Goal: Check status: Check status

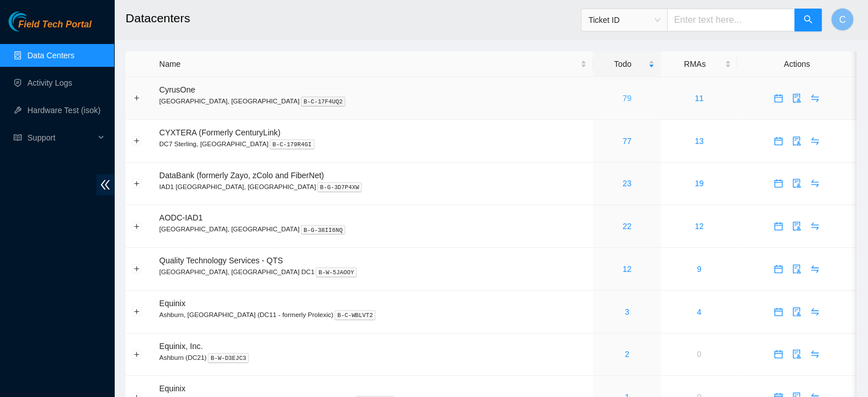
click at [623, 98] on link "79" at bounding box center [627, 98] width 9 height 9
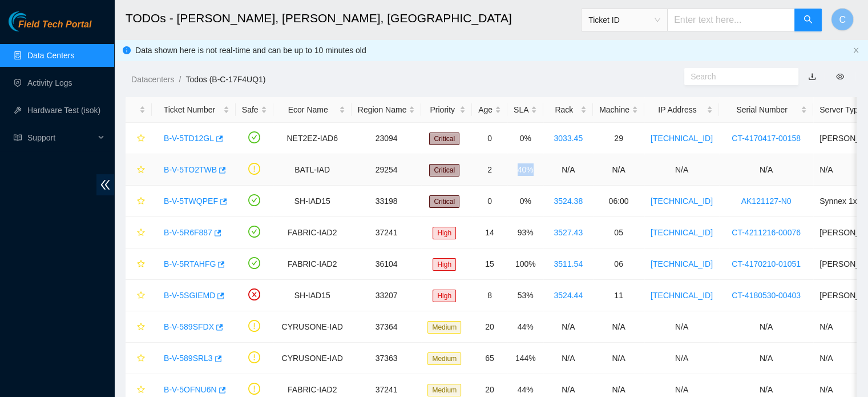
drag, startPoint x: 523, startPoint y: 169, endPoint x: 509, endPoint y: 170, distance: 14.3
click at [509, 170] on td "40%" at bounding box center [525, 169] width 36 height 31
drag, startPoint x: 482, startPoint y: 171, endPoint x: 475, endPoint y: 171, distance: 6.9
click at [475, 171] on td "2" at bounding box center [489, 169] width 35 height 31
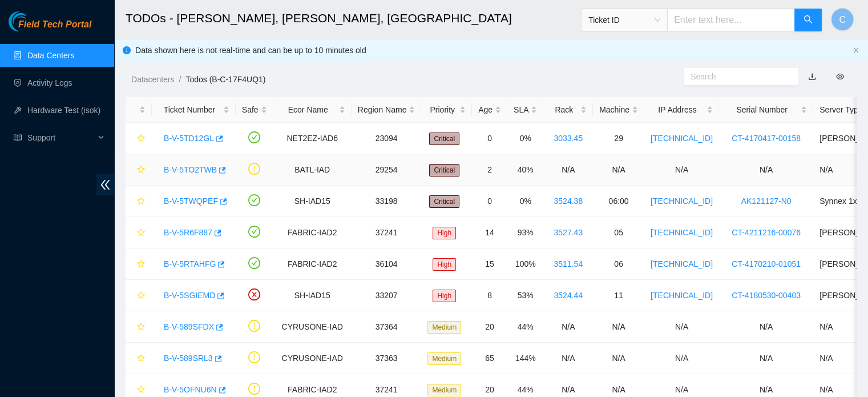
click at [482, 171] on td "2" at bounding box center [489, 169] width 35 height 31
drag, startPoint x: 522, startPoint y: 141, endPoint x: 510, endPoint y: 142, distance: 12.0
click at [510, 142] on td "0%" at bounding box center [525, 138] width 36 height 31
drag, startPoint x: 529, startPoint y: 169, endPoint x: 511, endPoint y: 169, distance: 17.7
click at [511, 169] on td "40%" at bounding box center [525, 169] width 36 height 31
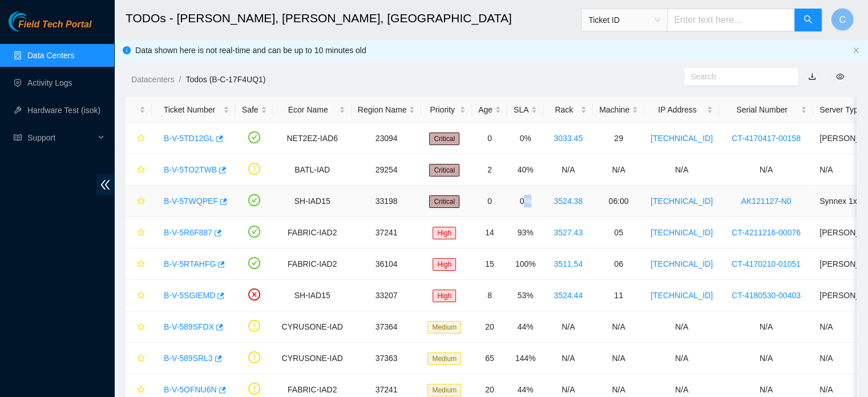
drag, startPoint x: 523, startPoint y: 203, endPoint x: 515, endPoint y: 203, distance: 8.6
click at [515, 203] on td "0%" at bounding box center [525, 201] width 36 height 31
click at [509, 203] on td "0%" at bounding box center [525, 201] width 36 height 31
click at [514, 111] on div "SLA" at bounding box center [525, 109] width 23 height 13
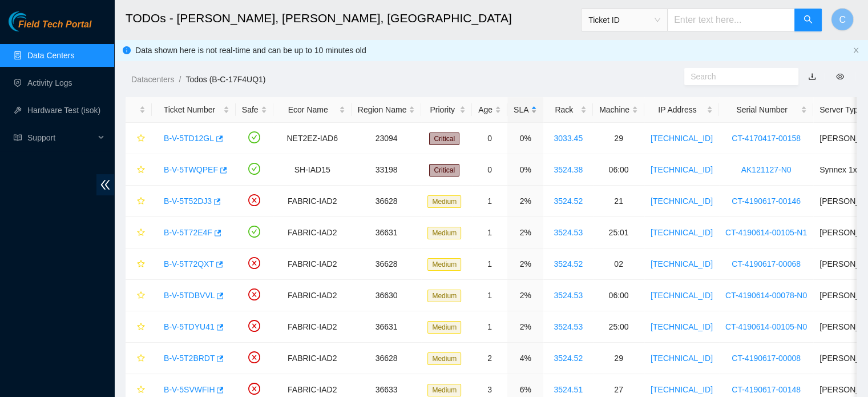
click at [523, 109] on div "SLA" at bounding box center [525, 109] width 23 height 13
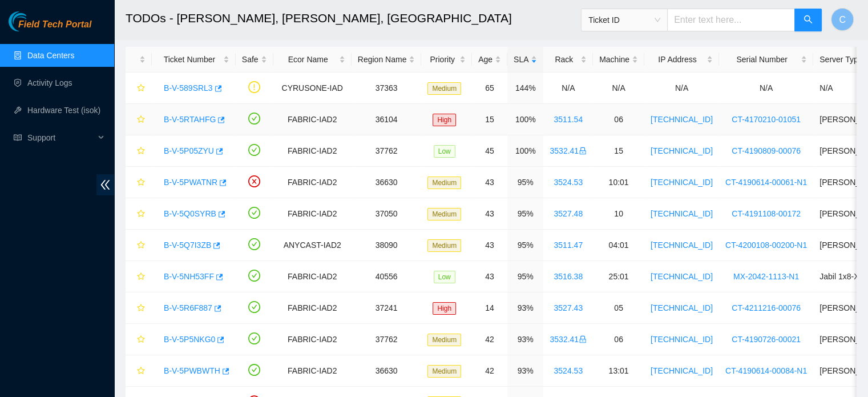
scroll to position [55, 0]
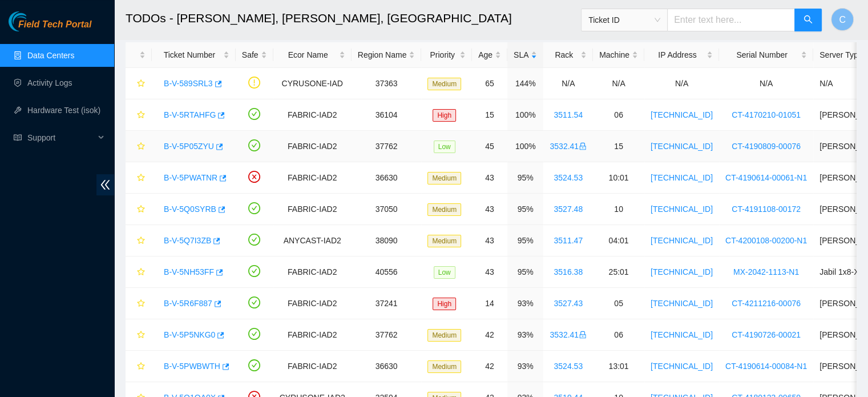
click at [519, 143] on td "100%" at bounding box center [525, 146] width 36 height 31
click at [518, 115] on td "100%" at bounding box center [525, 114] width 36 height 31
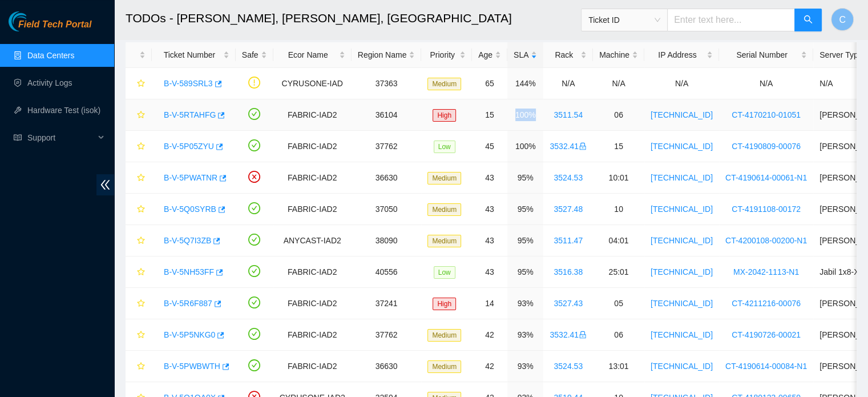
click at [518, 115] on td "100%" at bounding box center [525, 114] width 36 height 31
click at [516, 79] on td "144%" at bounding box center [525, 83] width 36 height 31
click at [516, 114] on td "100%" at bounding box center [525, 114] width 36 height 31
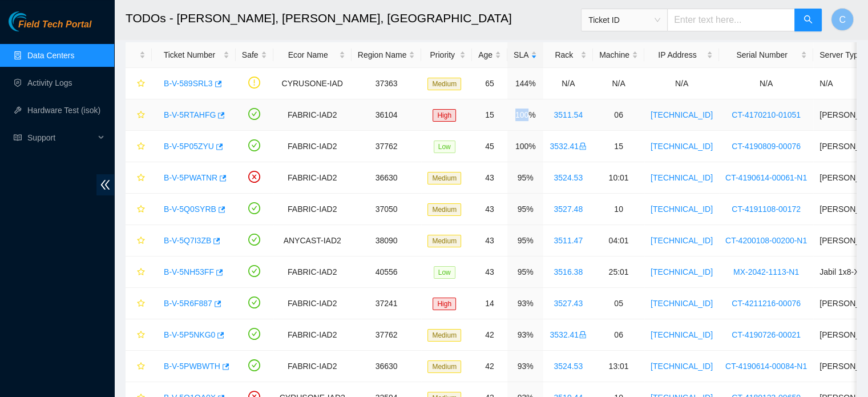
click at [516, 114] on td "100%" at bounding box center [525, 114] width 36 height 31
click at [516, 146] on td "100%" at bounding box center [525, 146] width 36 height 31
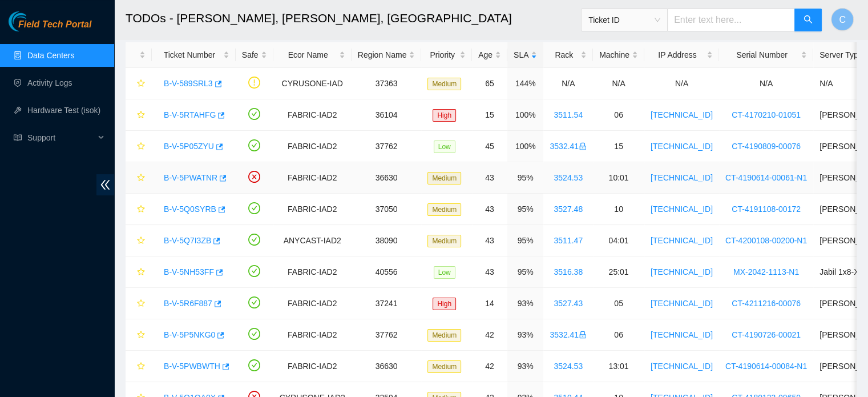
click at [517, 176] on td "95%" at bounding box center [525, 177] width 36 height 31
click at [514, 176] on td "95%" at bounding box center [525, 177] width 36 height 31
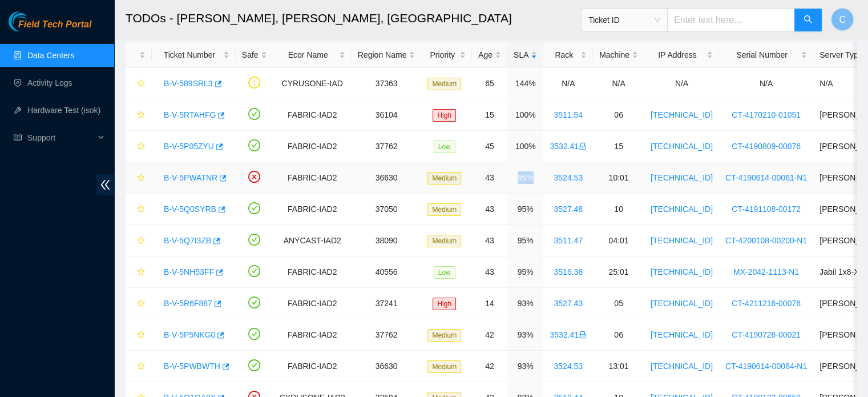
click at [514, 176] on td "95%" at bounding box center [525, 177] width 36 height 31
click at [514, 210] on td "95%" at bounding box center [525, 209] width 36 height 31
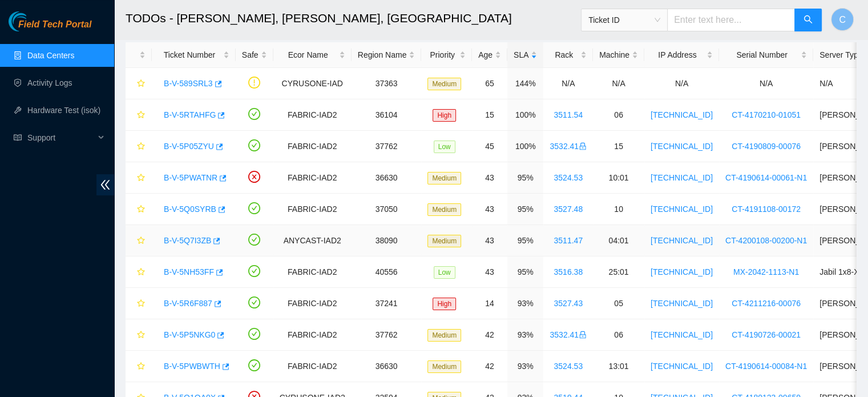
click at [515, 240] on td "95%" at bounding box center [525, 240] width 36 height 31
click at [518, 273] on td "95%" at bounding box center [525, 271] width 36 height 31
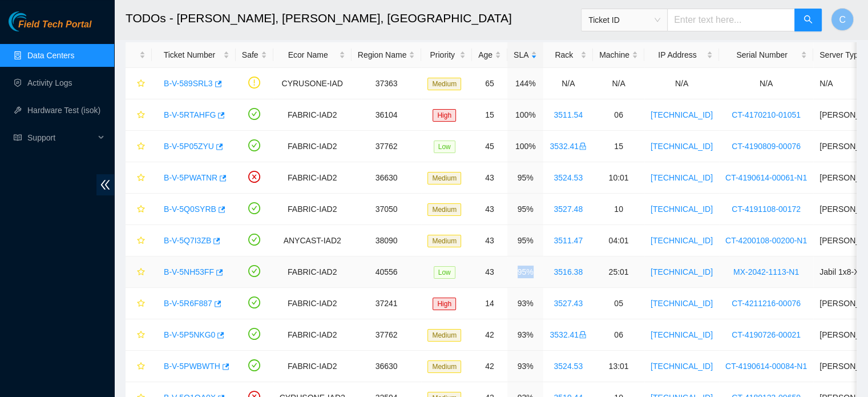
click at [518, 273] on td "95%" at bounding box center [525, 271] width 36 height 31
click at [518, 304] on td "93%" at bounding box center [525, 303] width 36 height 31
click at [521, 211] on td "95%" at bounding box center [525, 209] width 36 height 31
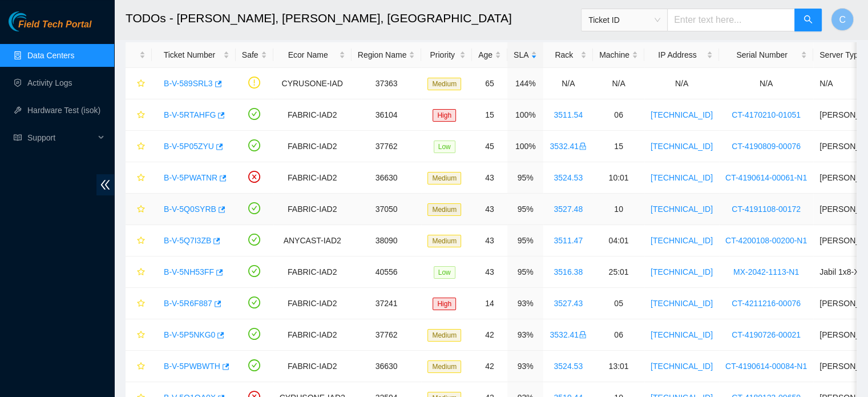
scroll to position [0, 0]
